Goal: Task Accomplishment & Management: Use online tool/utility

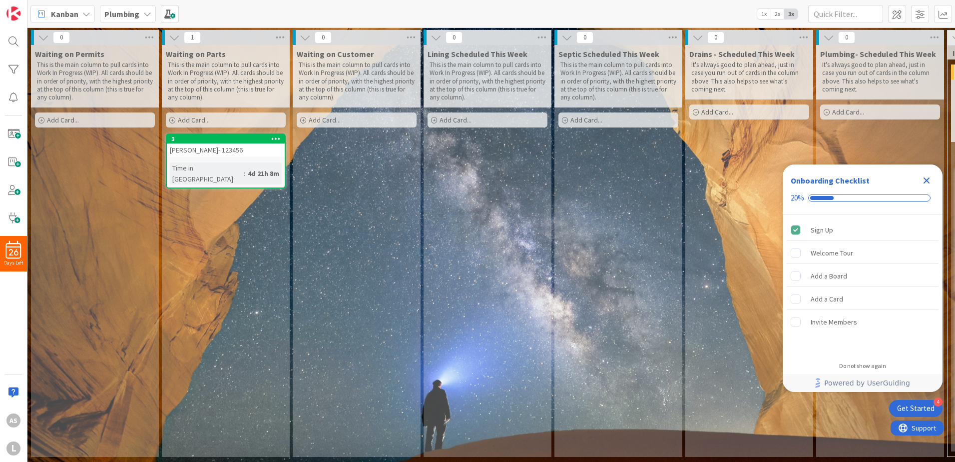
drag, startPoint x: 944, startPoint y: 0, endPoint x: 227, endPoint y: 16, distance: 716.5
click at [227, 16] on div "Kanban Plumbing 1x 2x 3x" at bounding box center [491, 13] width 928 height 27
click at [75, 15] on span "Kanban" at bounding box center [64, 14] width 27 height 12
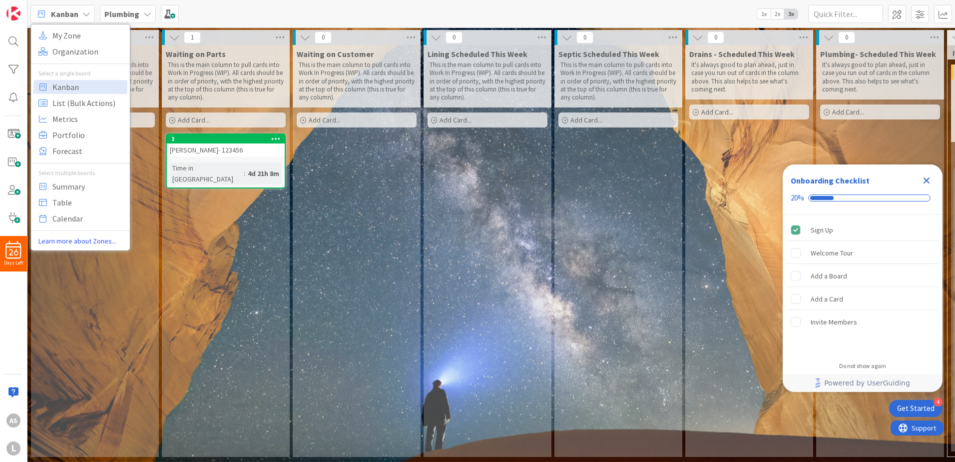
drag, startPoint x: 837, startPoint y: 0, endPoint x: 642, endPoint y: 10, distance: 195.0
click at [642, 10] on div "Kanban My Zone Organization Select a single board Kanban List (Bulk Actions) Me…" at bounding box center [491, 13] width 928 height 27
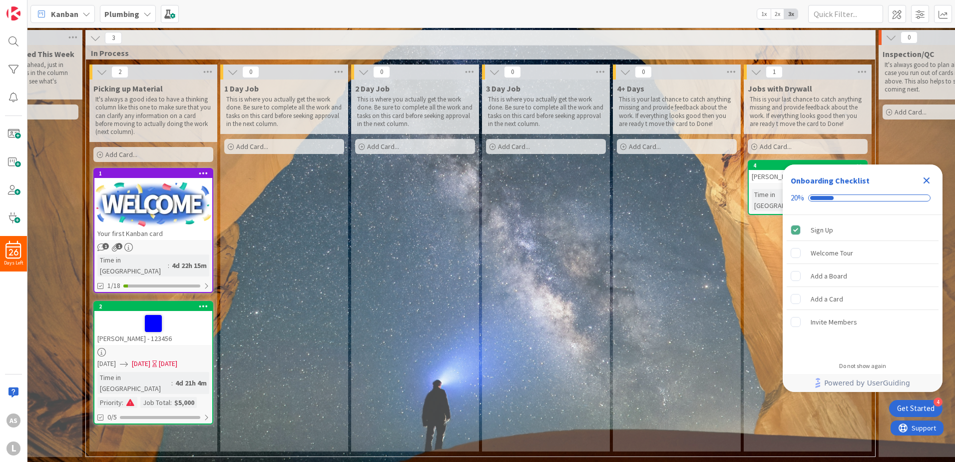
scroll to position [3, 862]
click at [161, 416] on div at bounding box center [160, 417] width 80 height 3
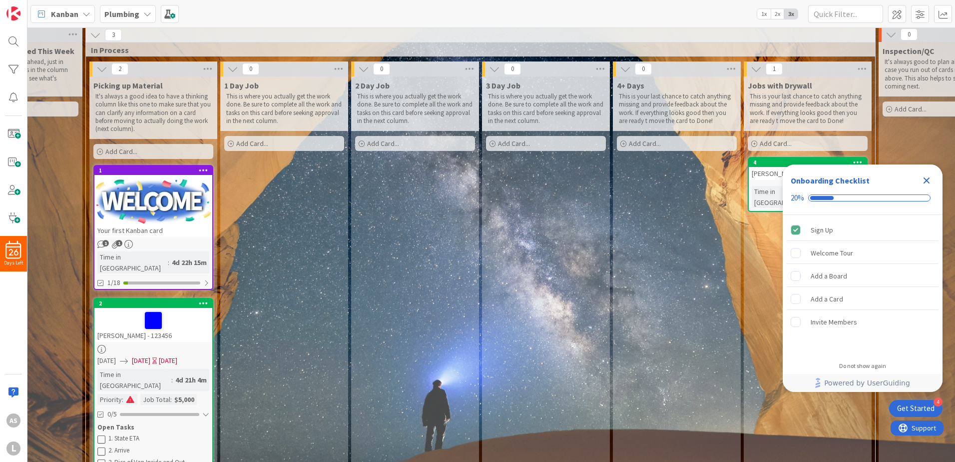
scroll to position [49, 862]
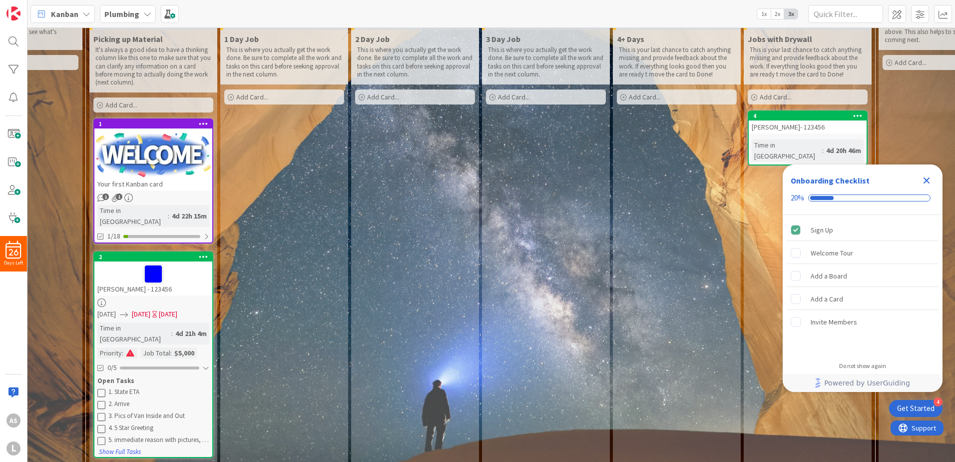
click at [130, 388] on div "1. State ETA" at bounding box center [158, 392] width 101 height 8
click at [104, 388] on icon at bounding box center [101, 392] width 8 height 8
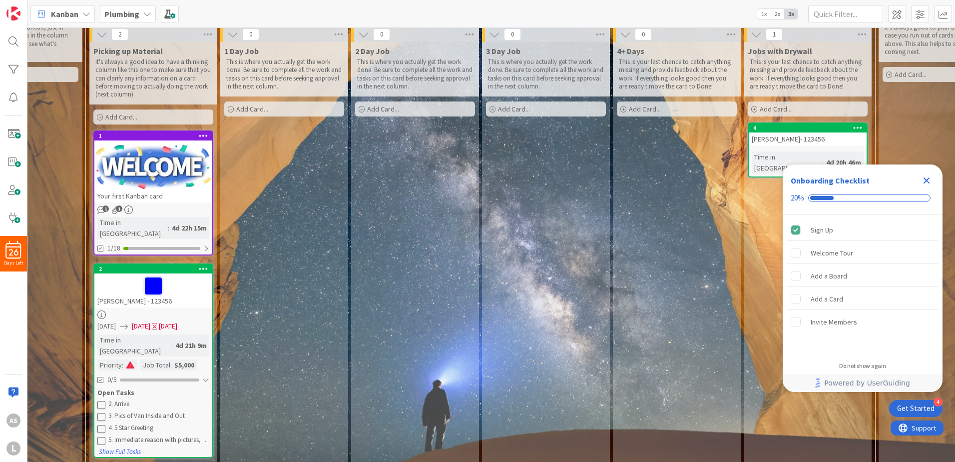
click at [103, 400] on icon at bounding box center [101, 404] width 8 height 8
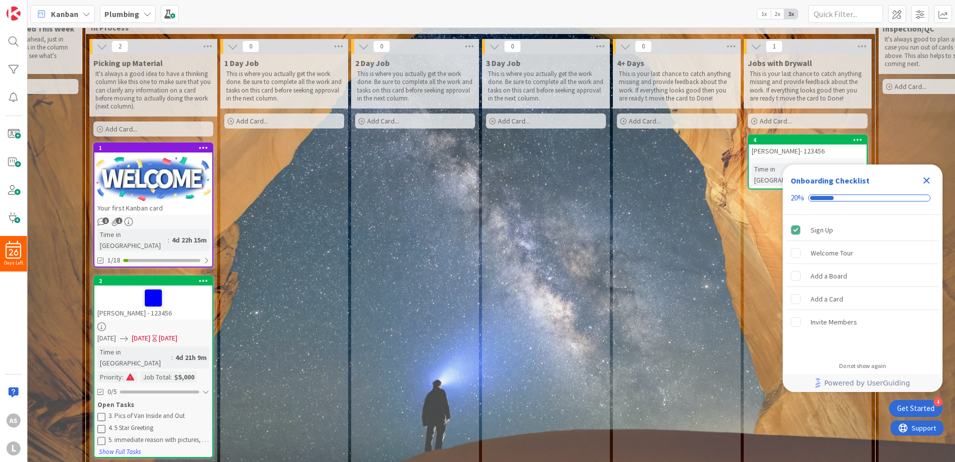
click at [317, 386] on div "1 Day Job This is where you actually get the work done. Be sure to complete all…" at bounding box center [284, 260] width 128 height 412
click at [203, 388] on div at bounding box center [205, 392] width 7 height 8
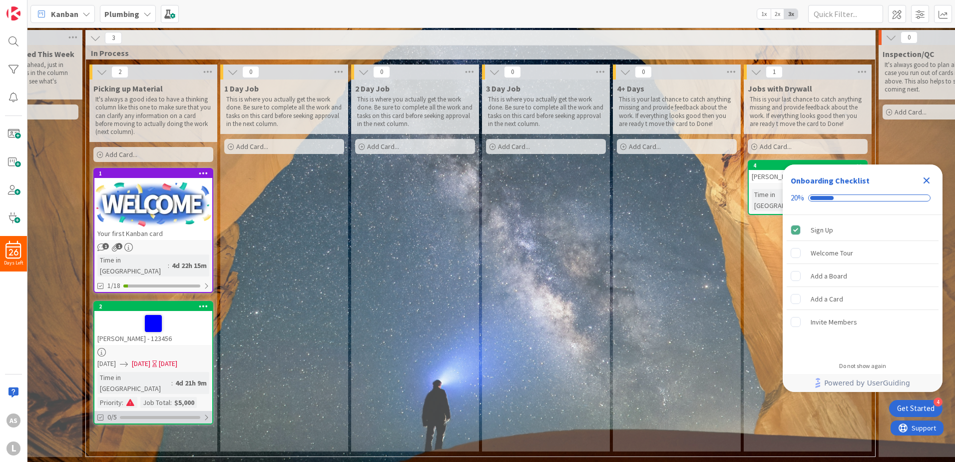
scroll to position [3, 862]
click at [139, 411] on div "0/5" at bounding box center [153, 417] width 118 height 12
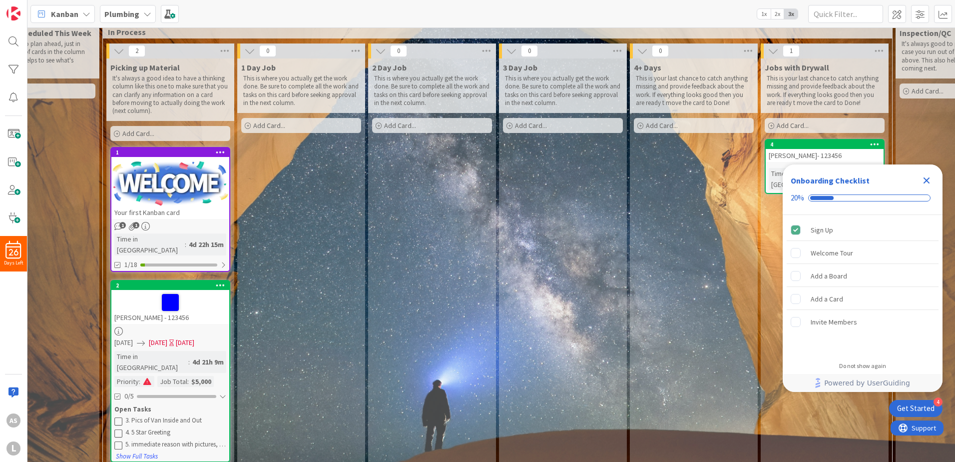
click at [118, 429] on icon at bounding box center [118, 433] width 8 height 8
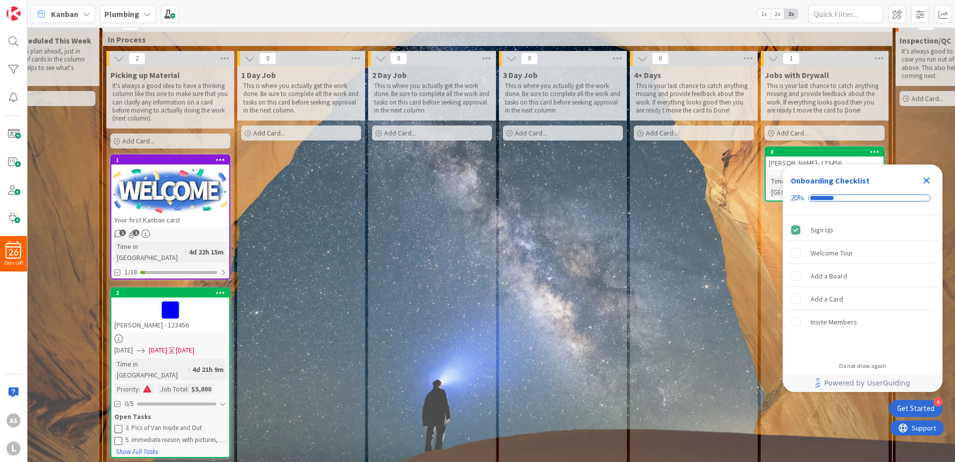
click at [118, 424] on icon at bounding box center [118, 428] width 8 height 8
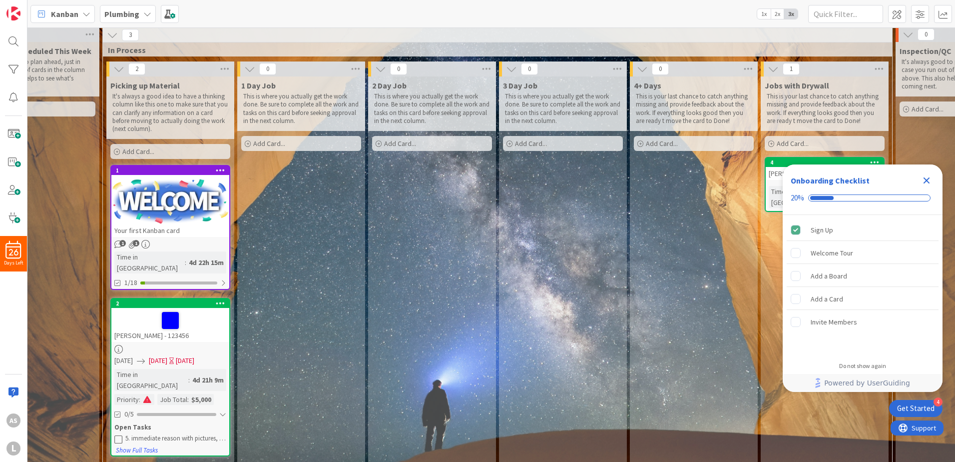
click at [119, 435] on icon at bounding box center [118, 439] width 8 height 8
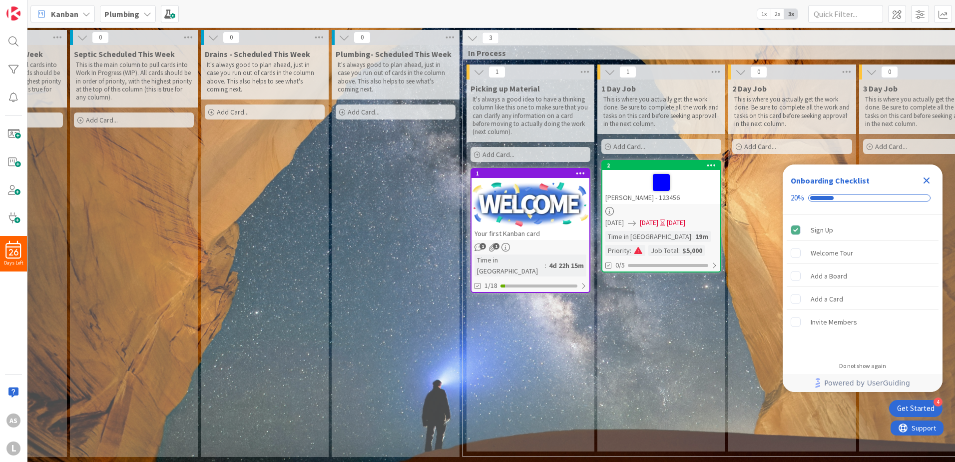
scroll to position [3, 462]
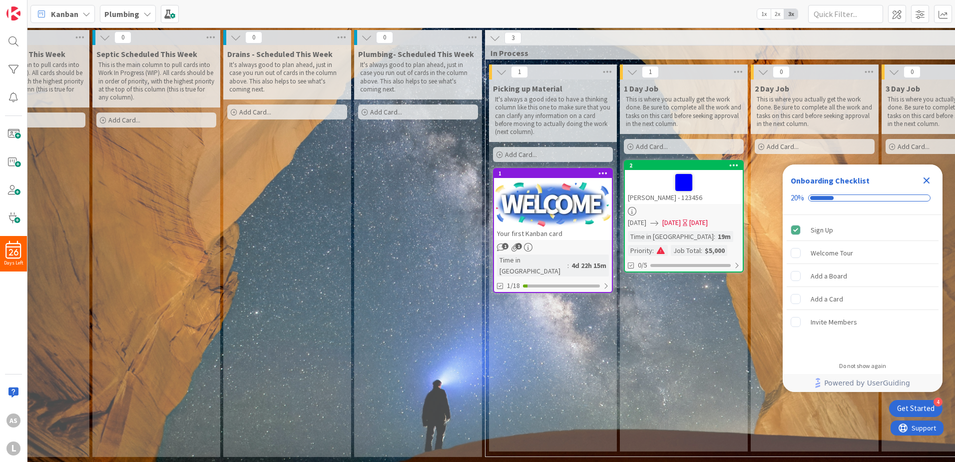
click at [106, 15] on b "Plumbing" at bounding box center [121, 14] width 35 height 10
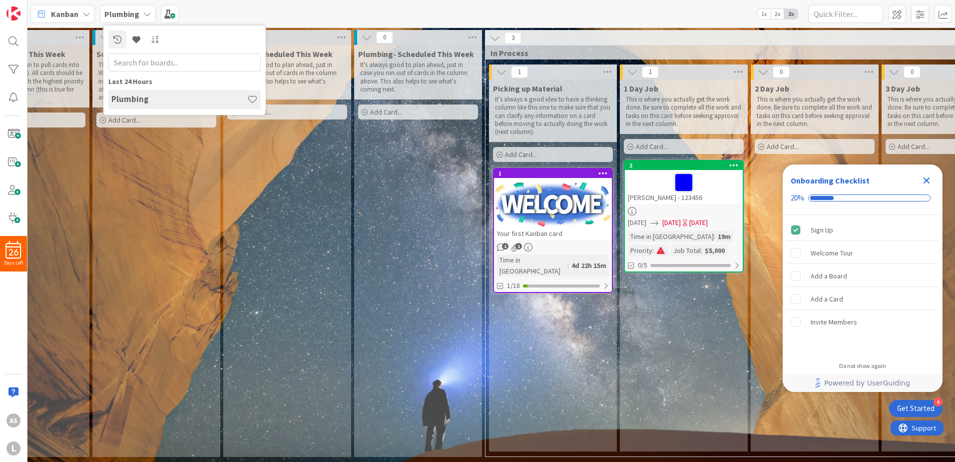
click at [76, 18] on span "Kanban" at bounding box center [64, 14] width 27 height 12
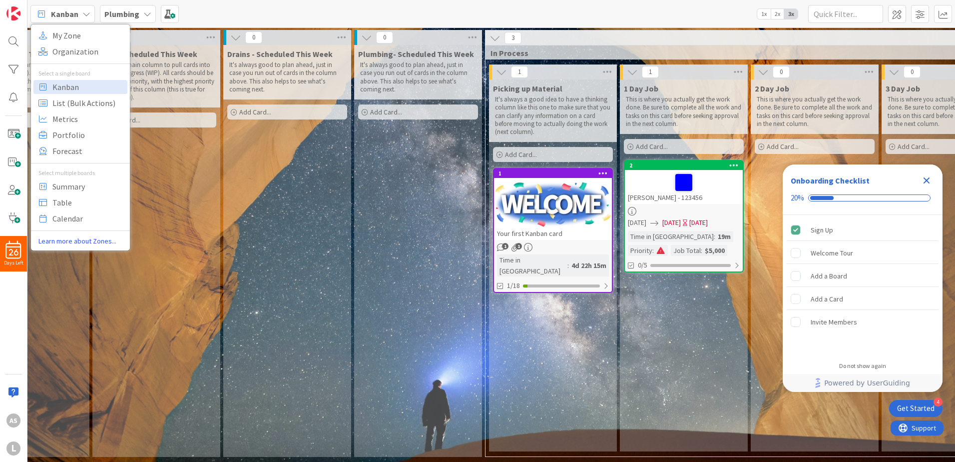
click at [460, 10] on div "Kanban My Zone Organization Select a single board Kanban List (Bulk Actions) Me…" at bounding box center [491, 13] width 928 height 27
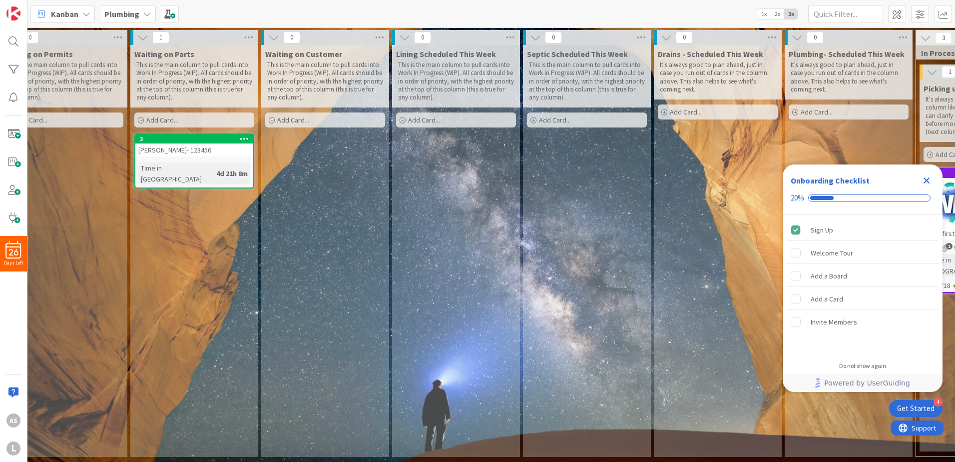
scroll to position [3, 0]
